Goal: Task Accomplishment & Management: Manage account settings

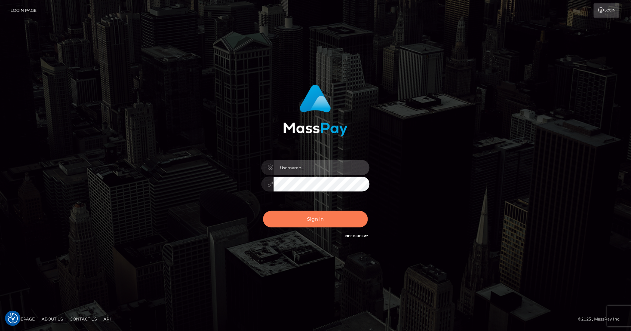
type input "[PERSON_NAME].ace"
click at [310, 219] on button "Sign in" at bounding box center [315, 219] width 105 height 17
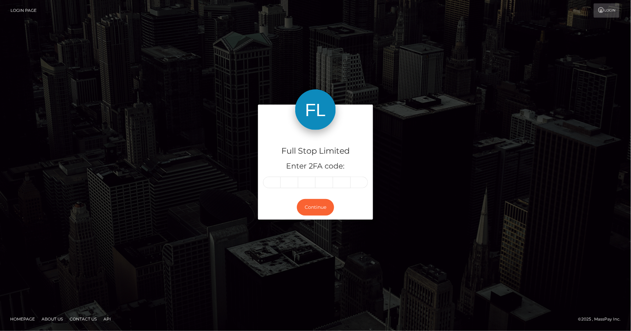
click at [273, 182] on input "text" at bounding box center [272, 182] width 18 height 11
type input "6"
type input "9"
type input "8"
type input "6"
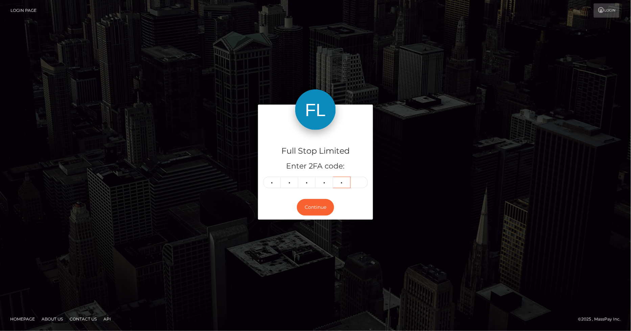
type input "4"
type input "5"
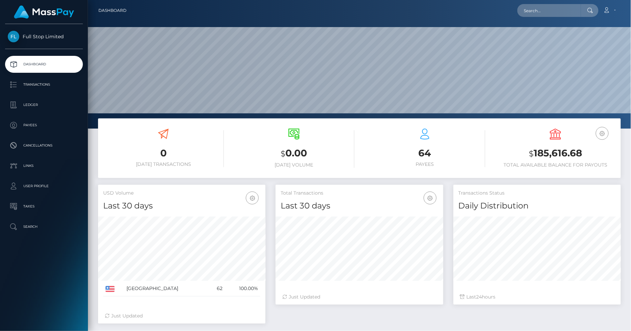
scroll to position [120, 167]
drag, startPoint x: 582, startPoint y: 153, endPoint x: 536, endPoint y: 152, distance: 46.3
click at [536, 152] on h3 "$ 185,616.68" at bounding box center [555, 153] width 121 height 14
copy h3 "185,616.68"
